Goal: Navigation & Orientation: Find specific page/section

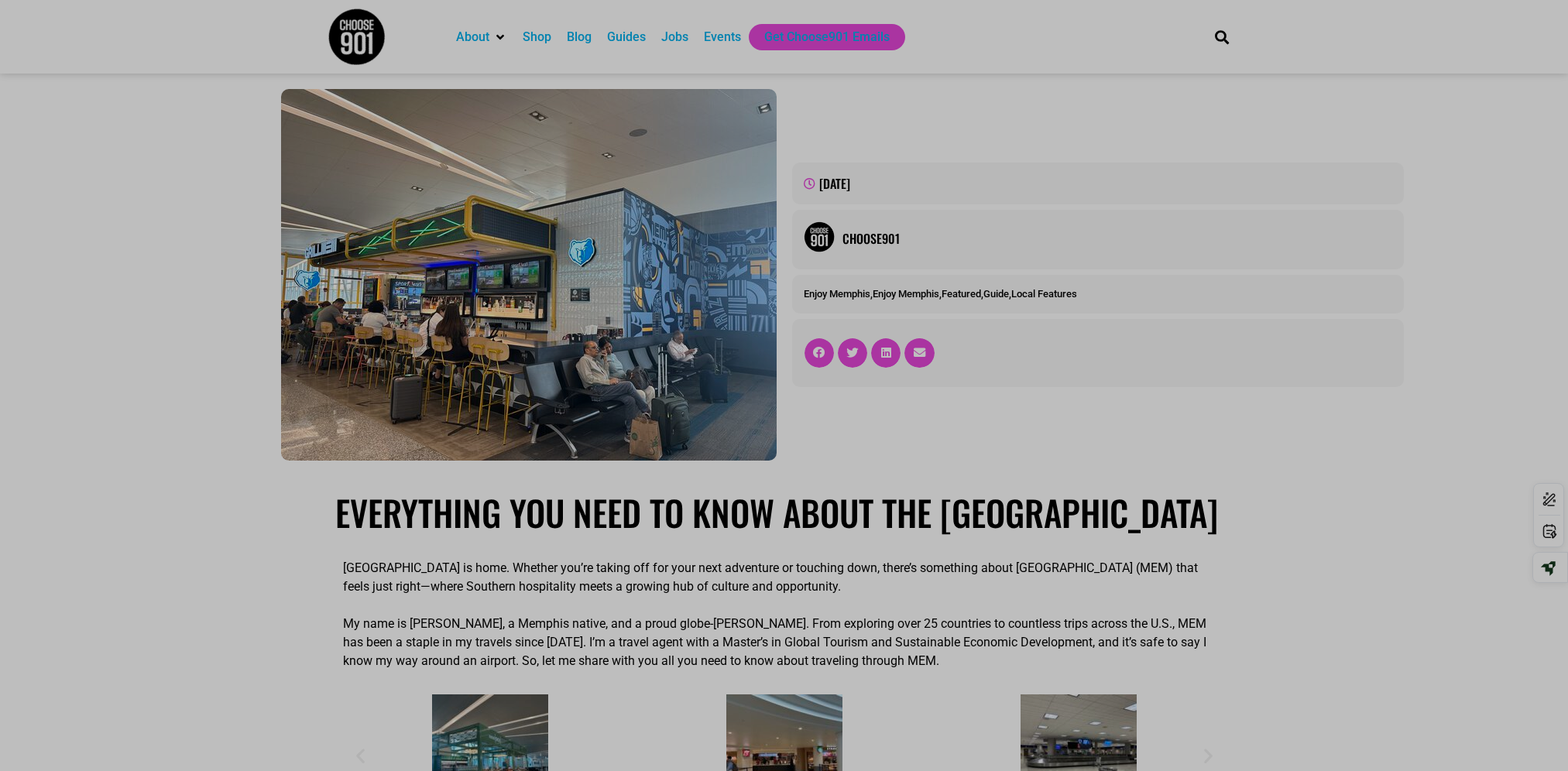
click at [688, 42] on div "Jobs" at bounding box center [674, 37] width 27 height 19
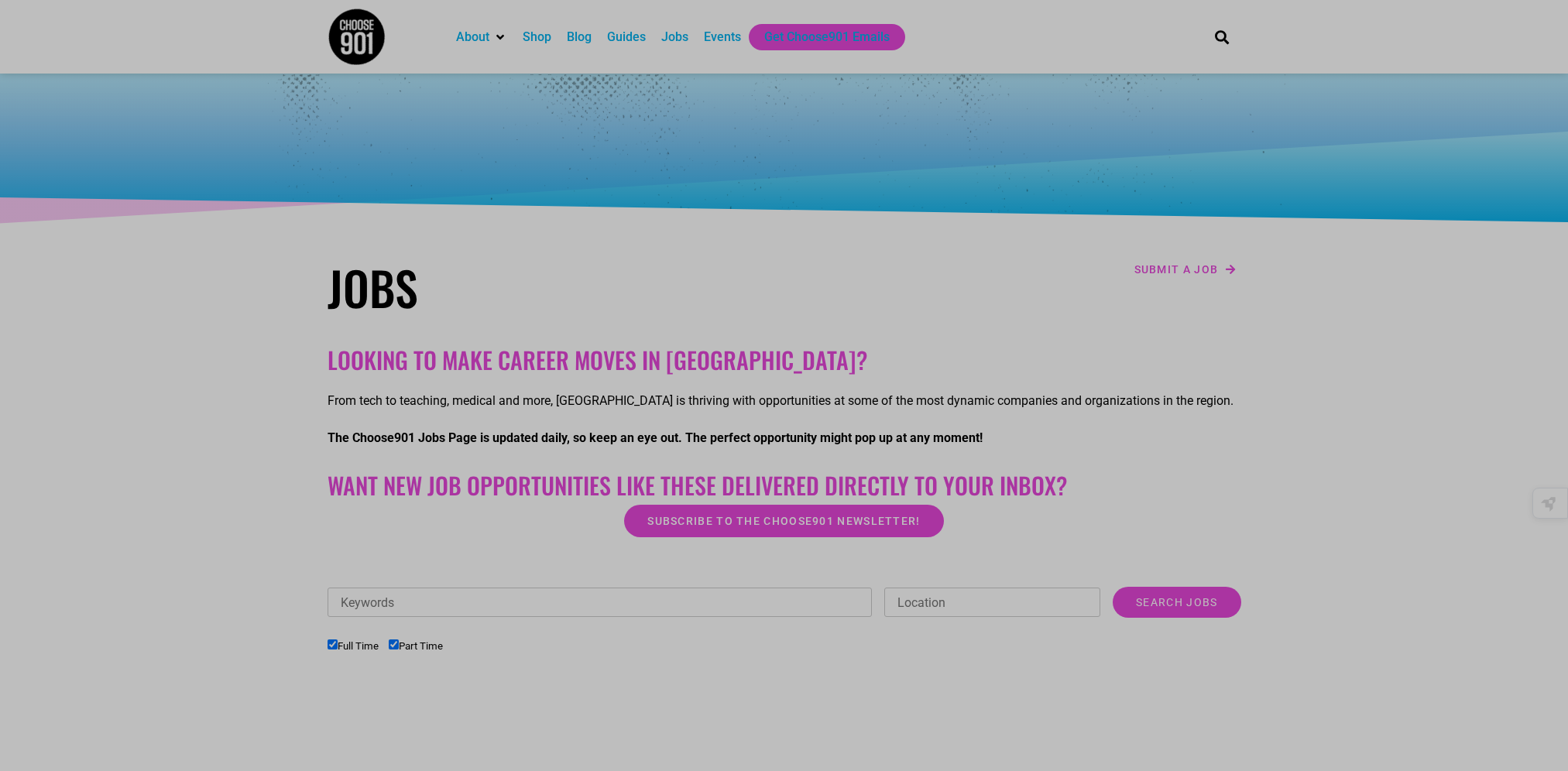
click at [646, 41] on div "Guides" at bounding box center [627, 37] width 39 height 19
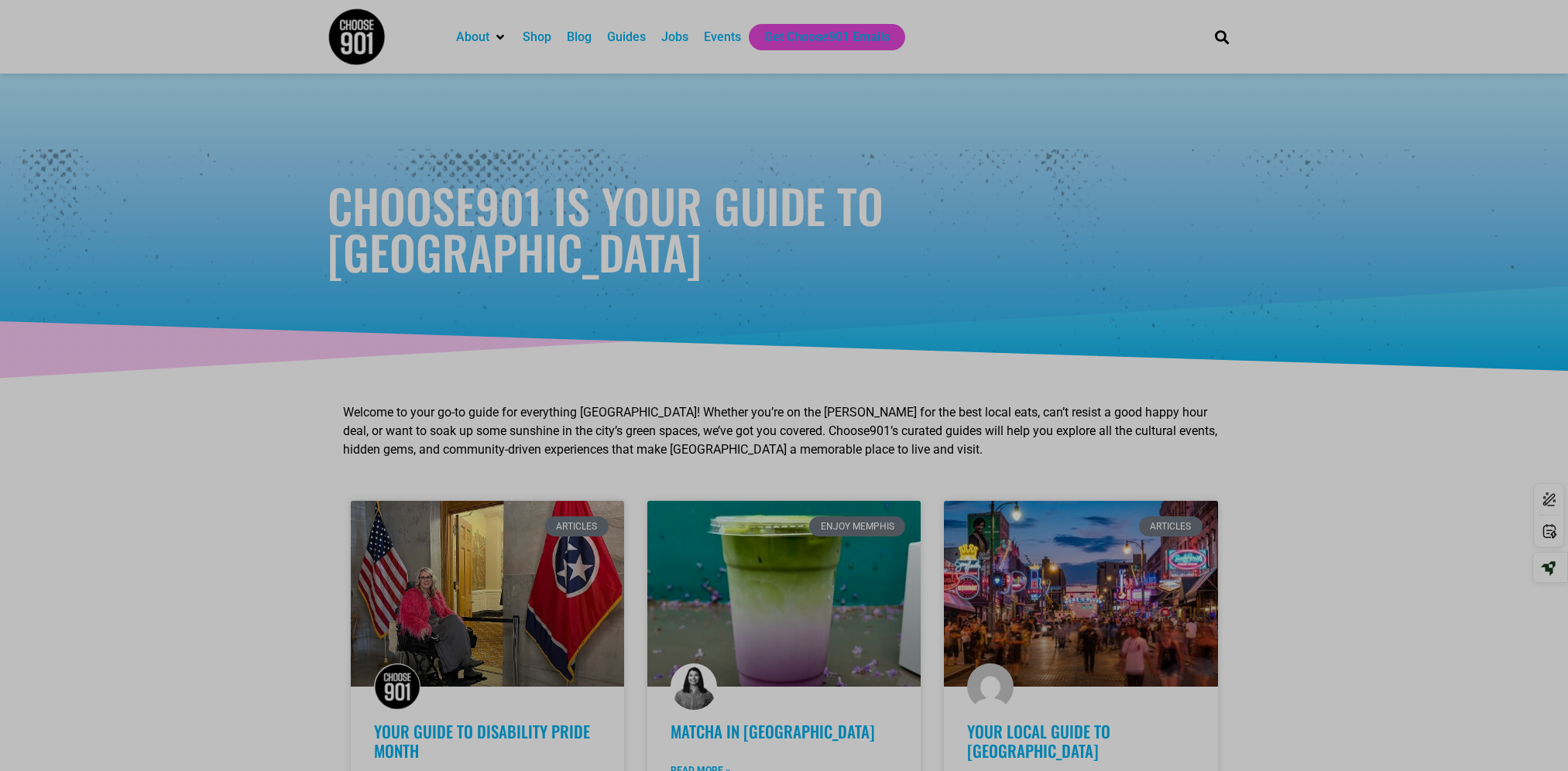
scroll to position [674, 0]
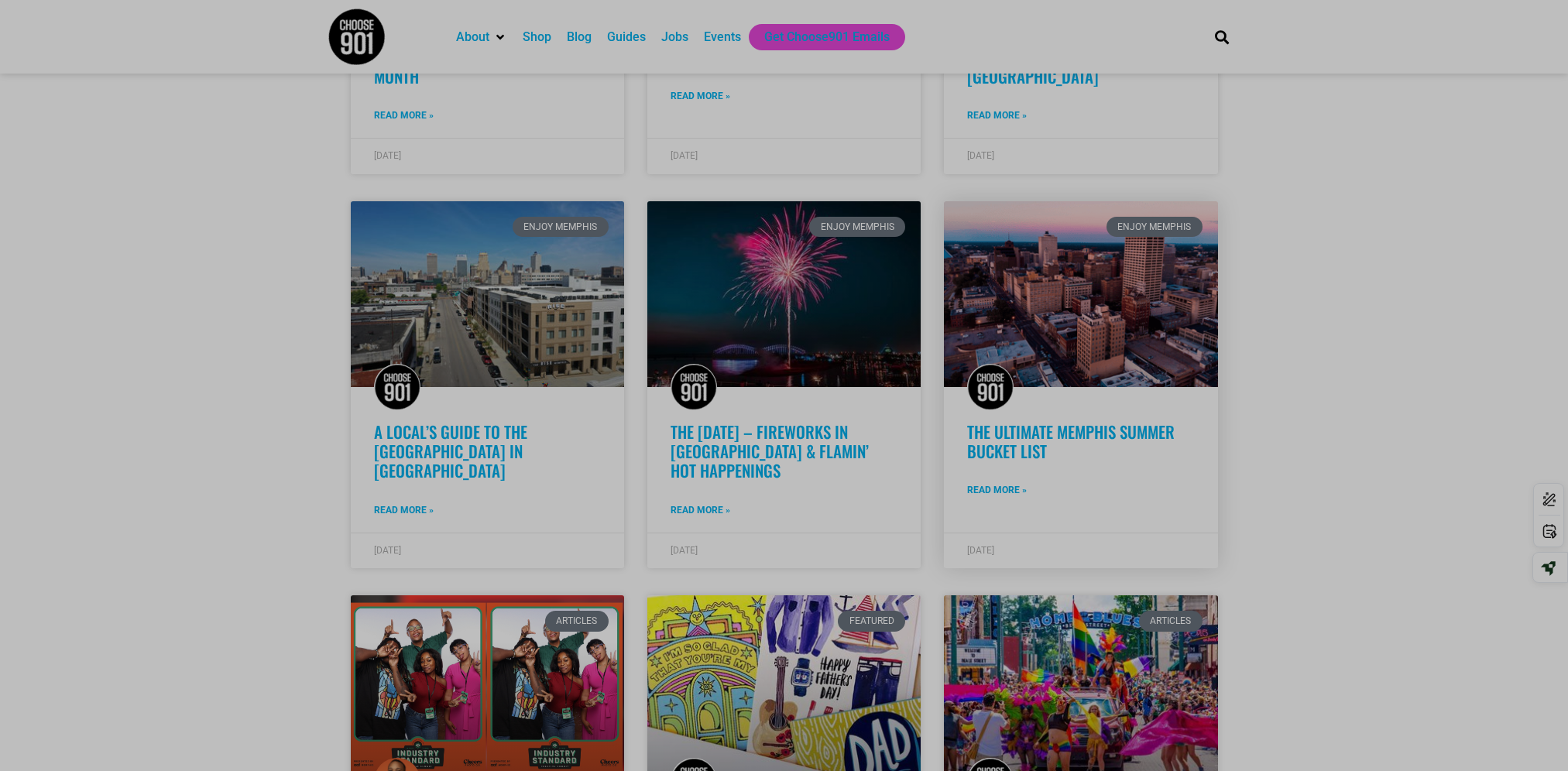
click at [1097, 463] on link "The Ultimate Memphis Summer Bucket List" at bounding box center [1070, 441] width 207 height 43
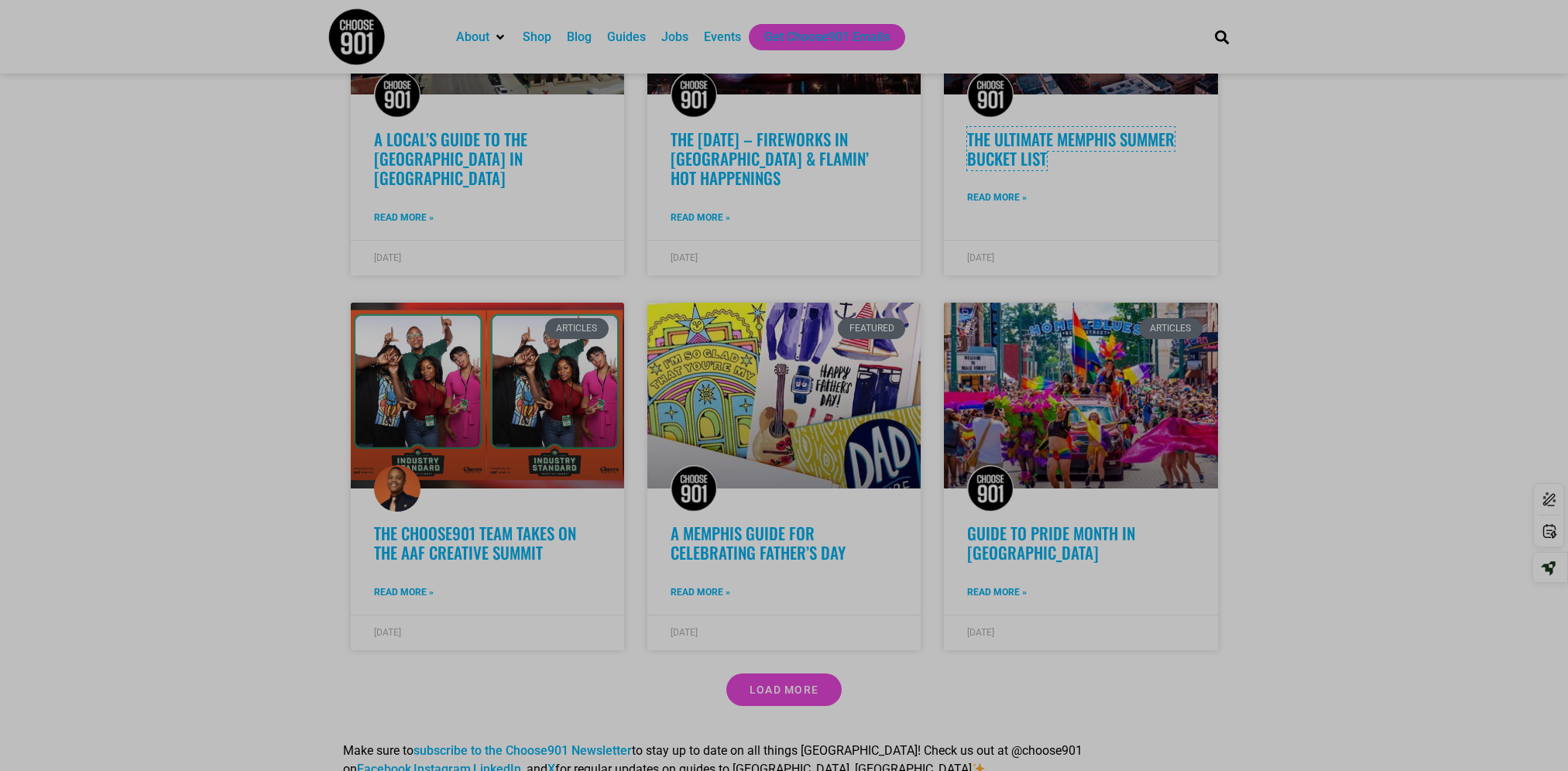
scroll to position [971, 0]
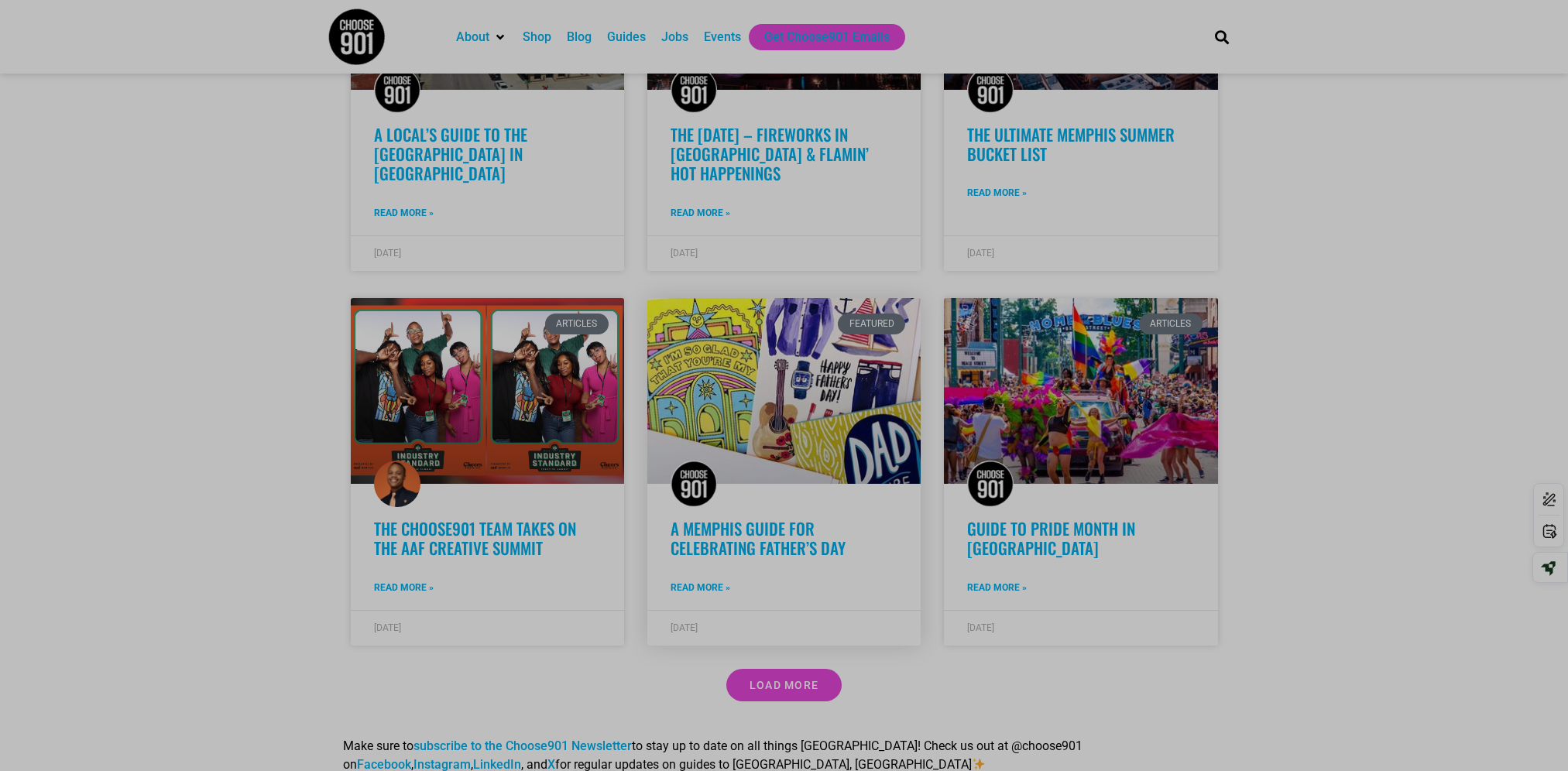
click at [762, 560] on link "A Memphis Guide for Celebrating Father’s Day" at bounding box center [758, 537] width 175 height 43
